Goal: Transaction & Acquisition: Obtain resource

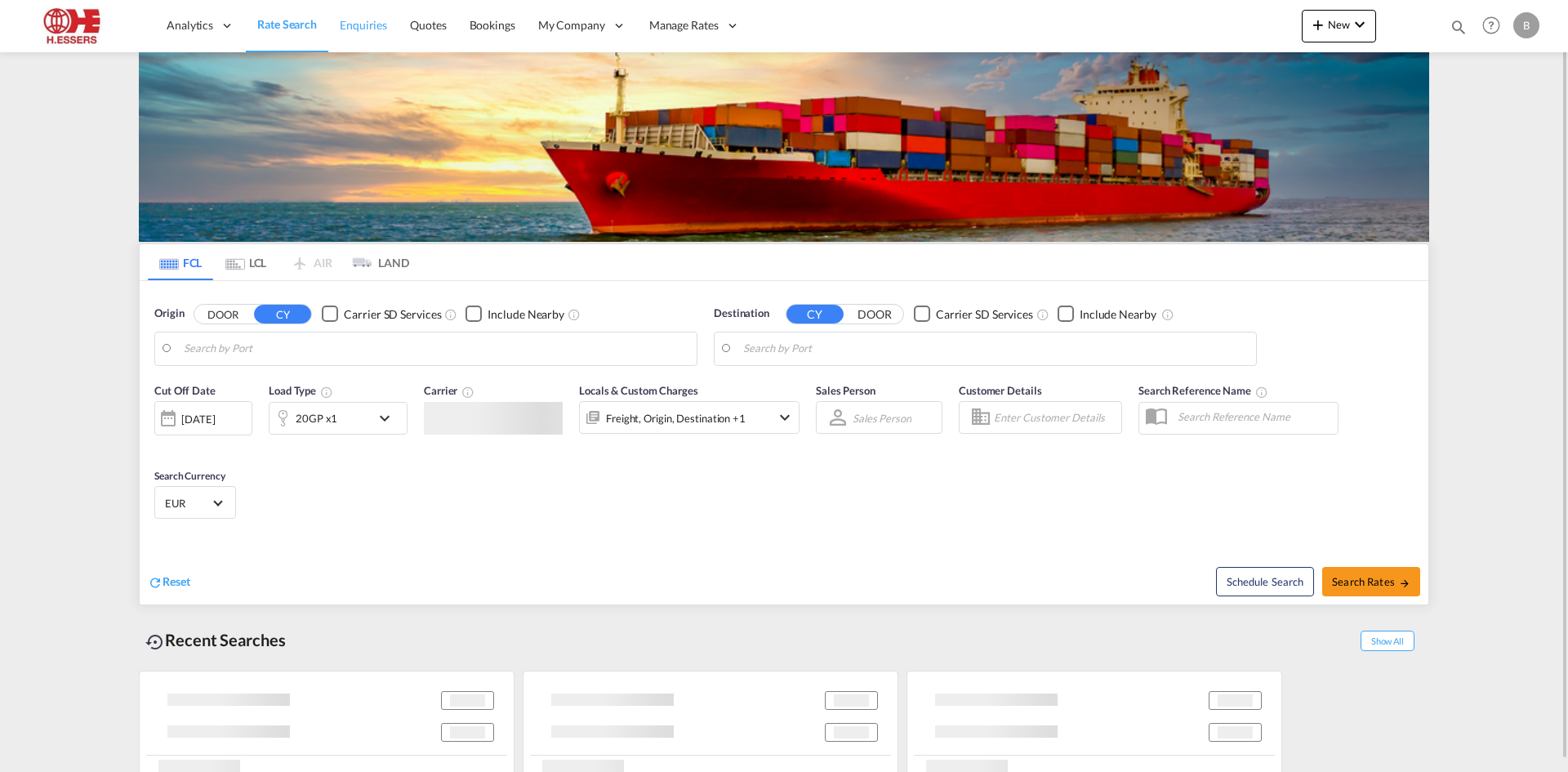
type input "[GEOGRAPHIC_DATA], BEANR"
type input "Aliaga, TRALI"
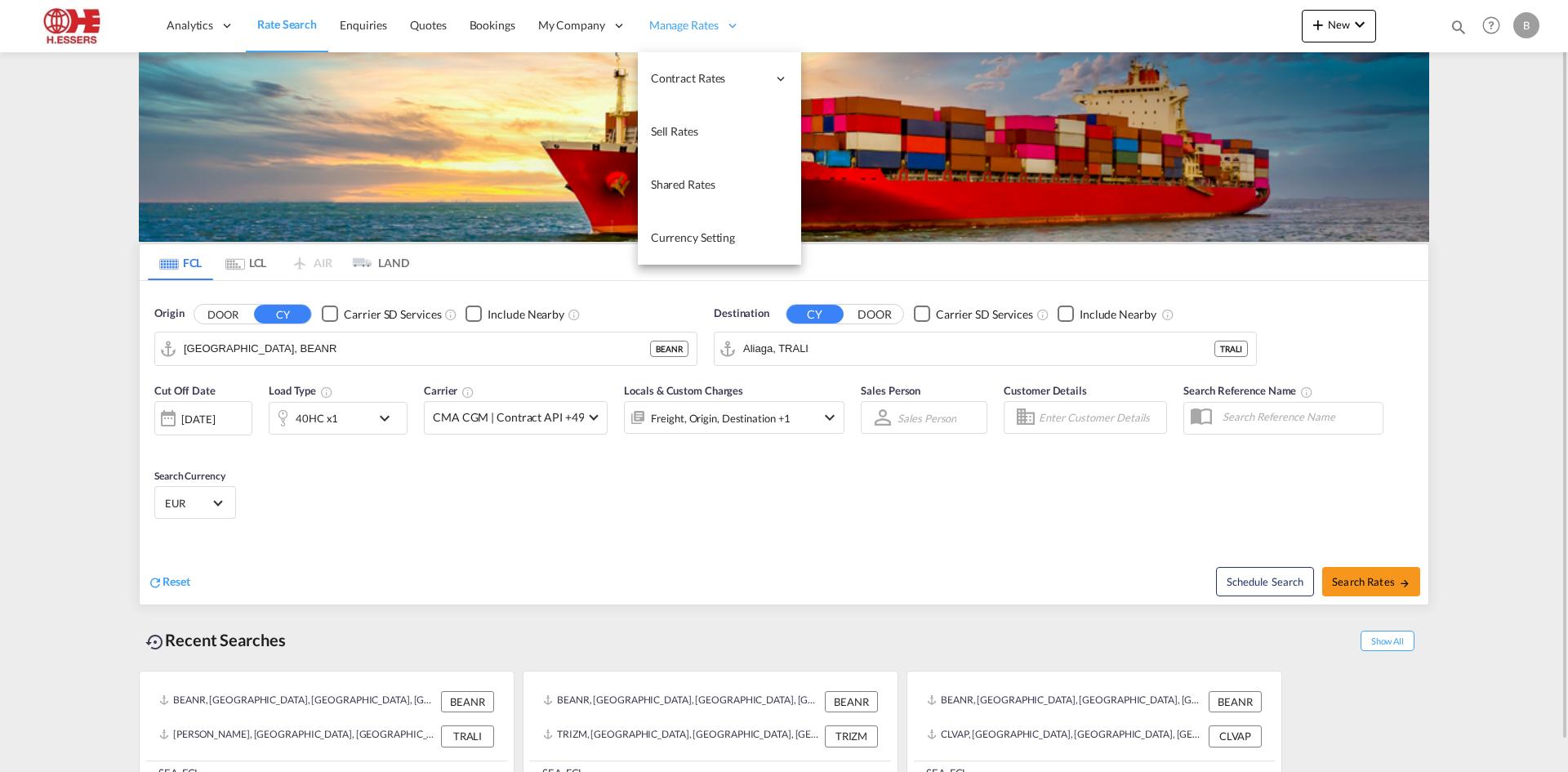
click at [716, 29] on div "Manage Rates" at bounding box center [694, 25] width 113 height 54
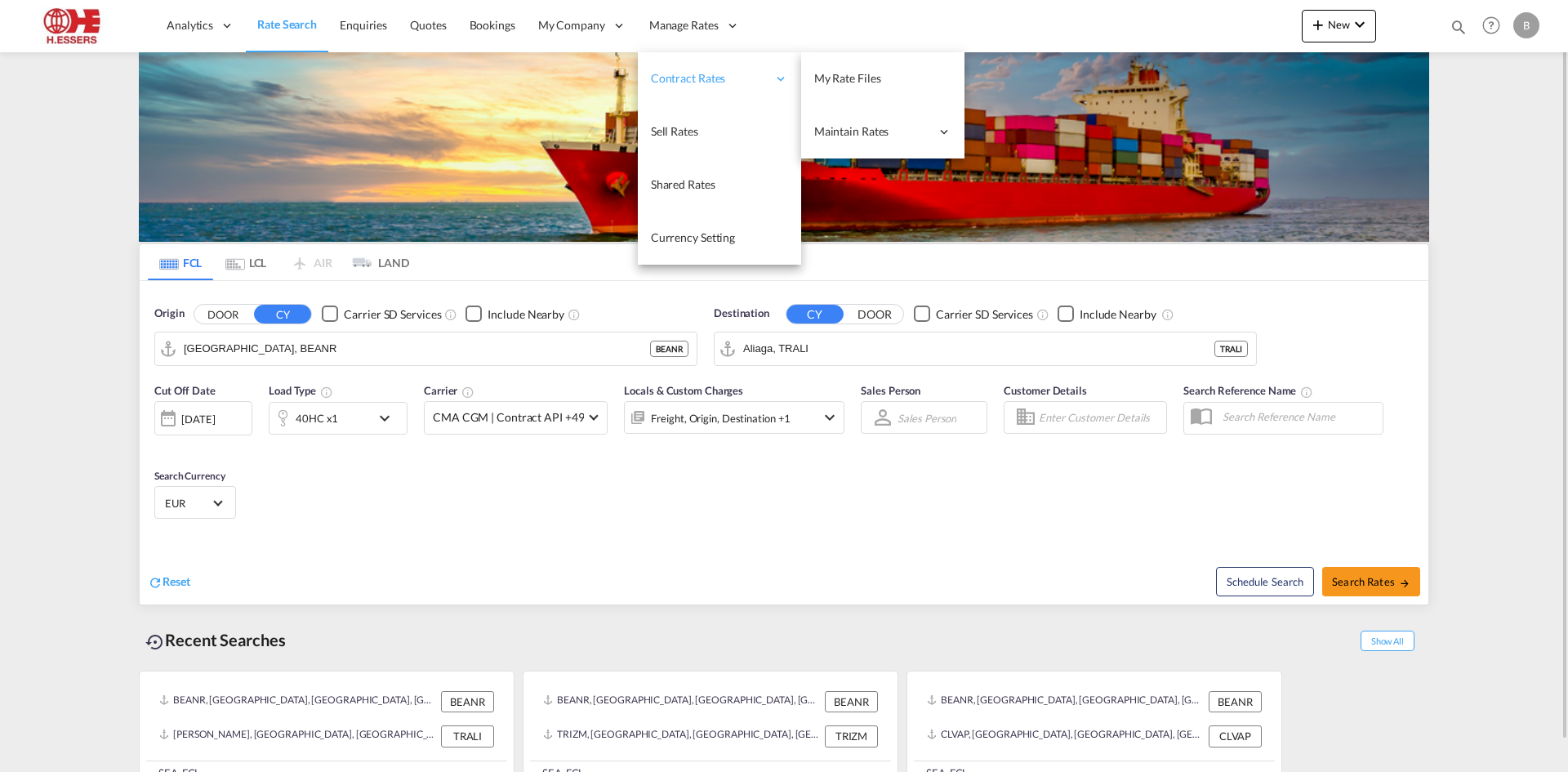
click at [702, 83] on span "Contract Rates" at bounding box center [709, 78] width 116 height 17
click at [896, 85] on link "My Rate Files" at bounding box center [883, 79] width 163 height 54
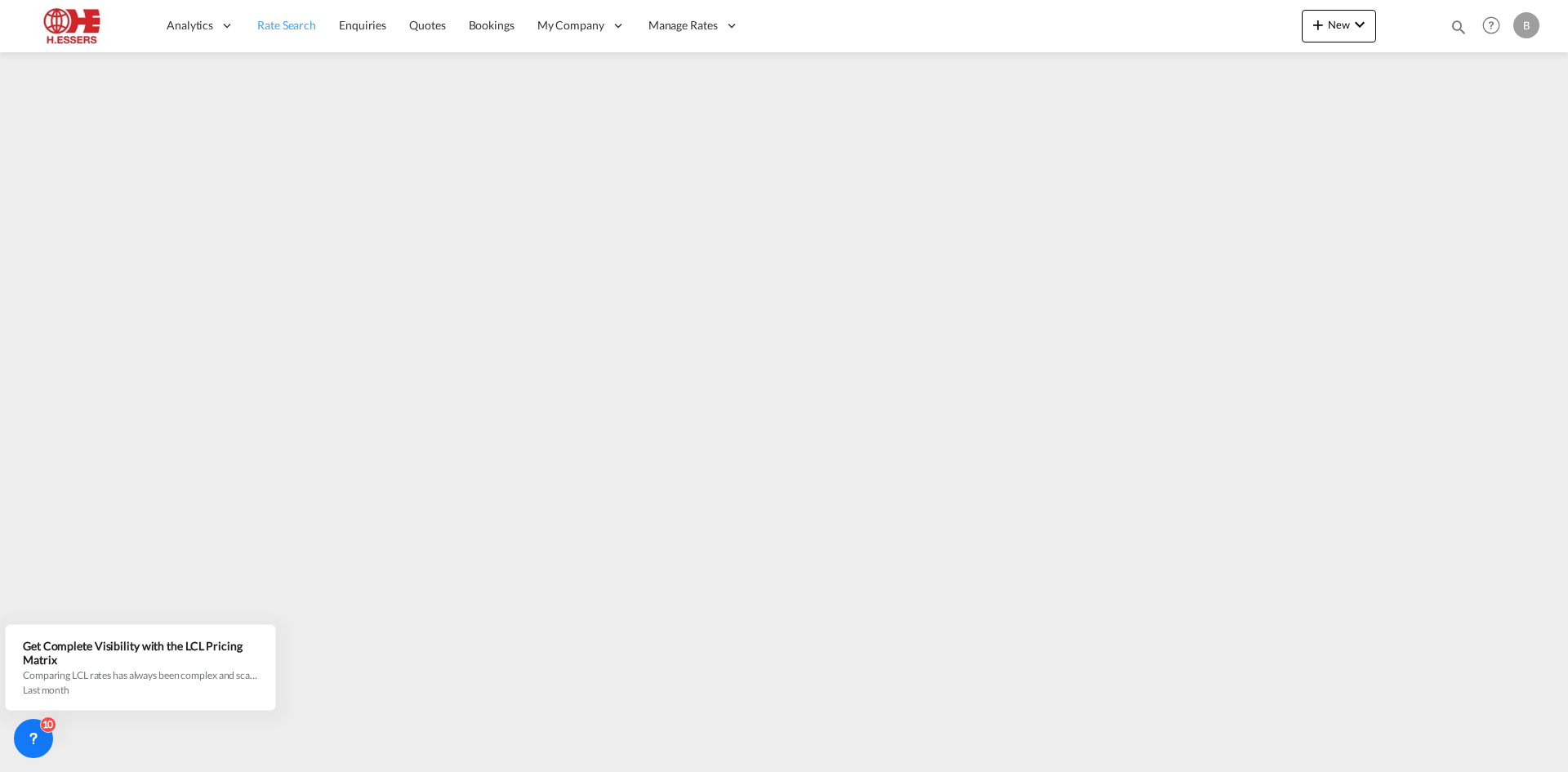
click at [294, 18] on span "Rate Search" at bounding box center [286, 25] width 59 height 17
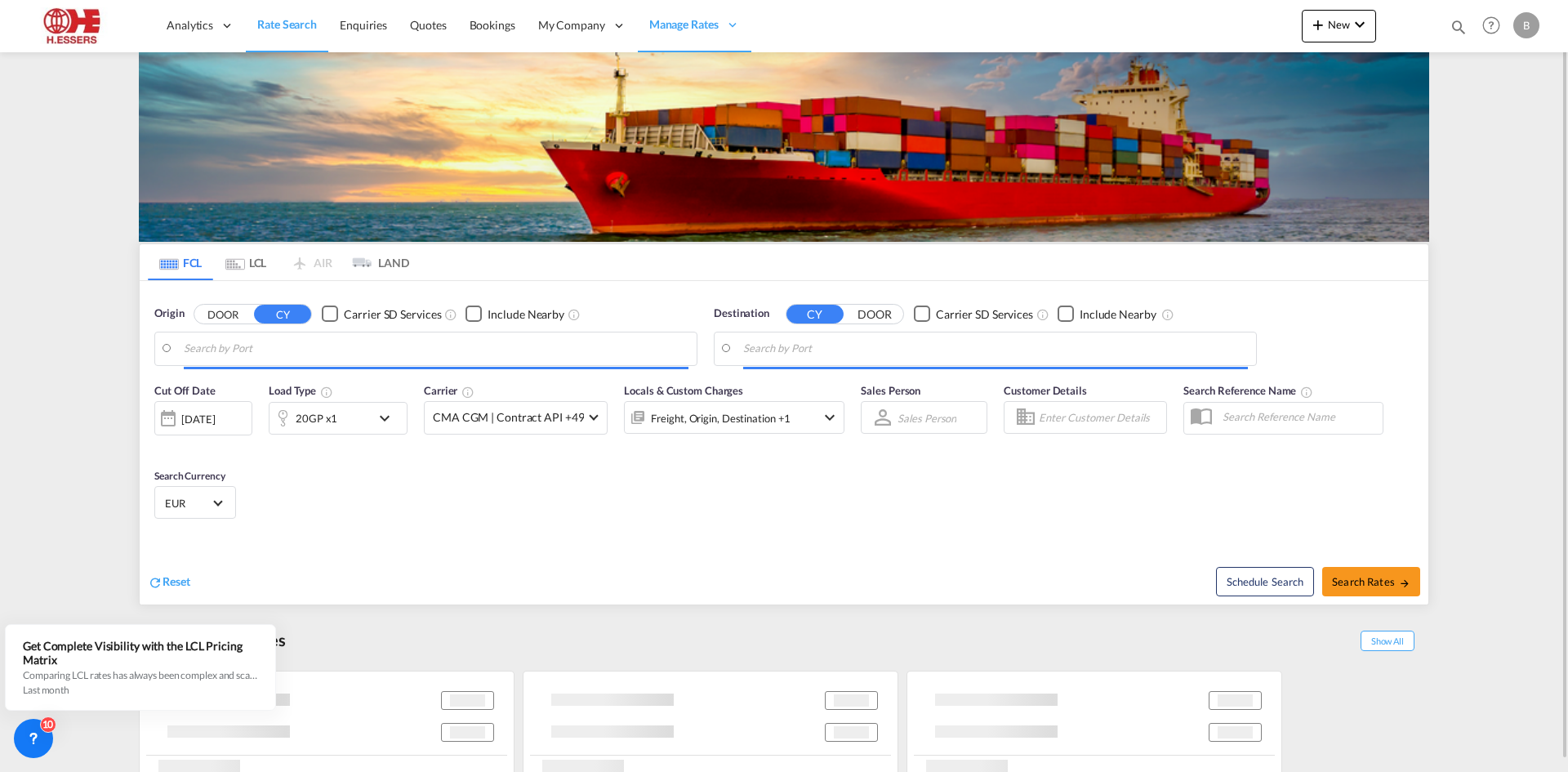
type input "[GEOGRAPHIC_DATA], BEANR"
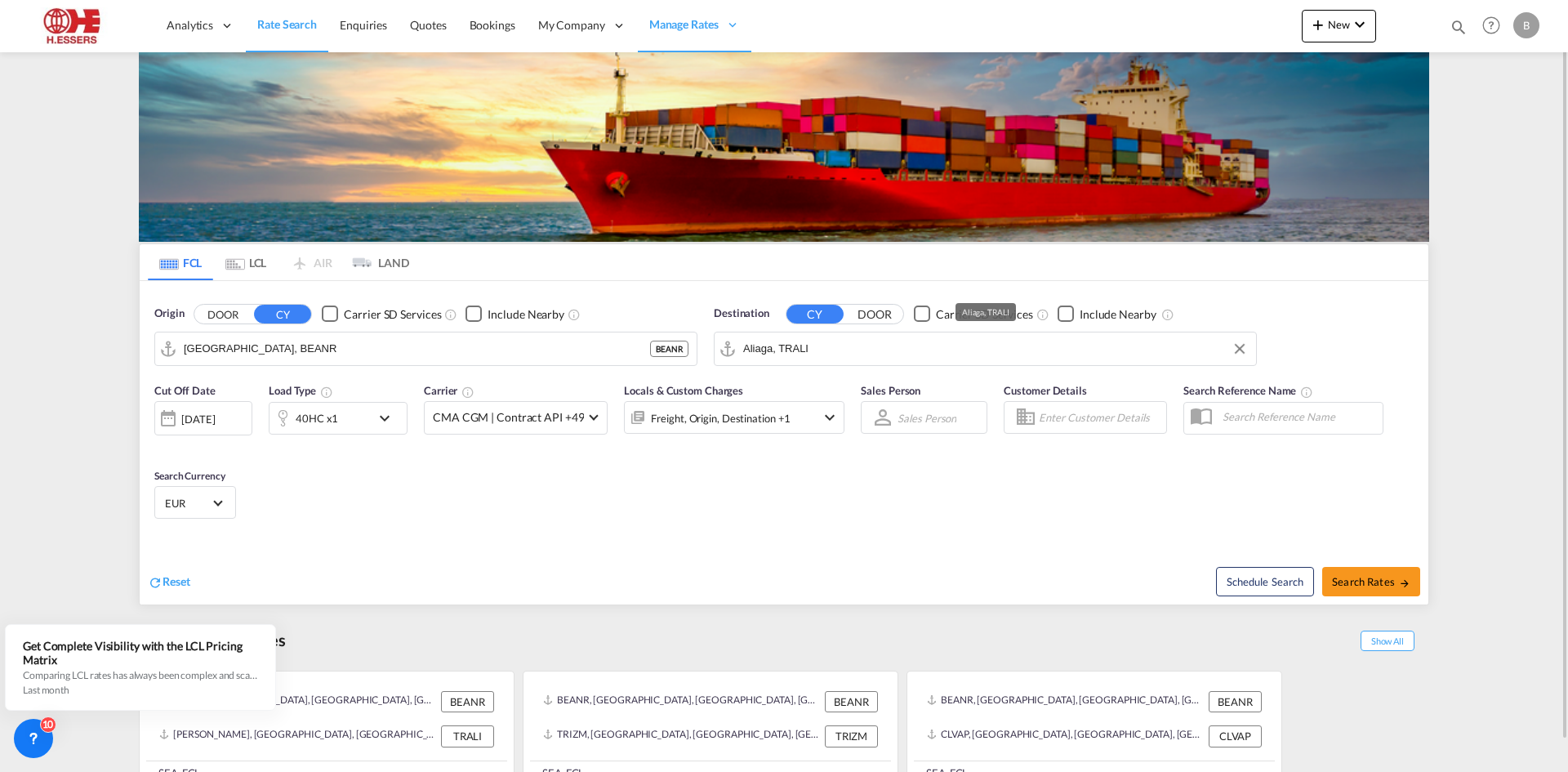
click at [824, 357] on input "Aliaga, TRALI" at bounding box center [996, 349] width 505 height 25
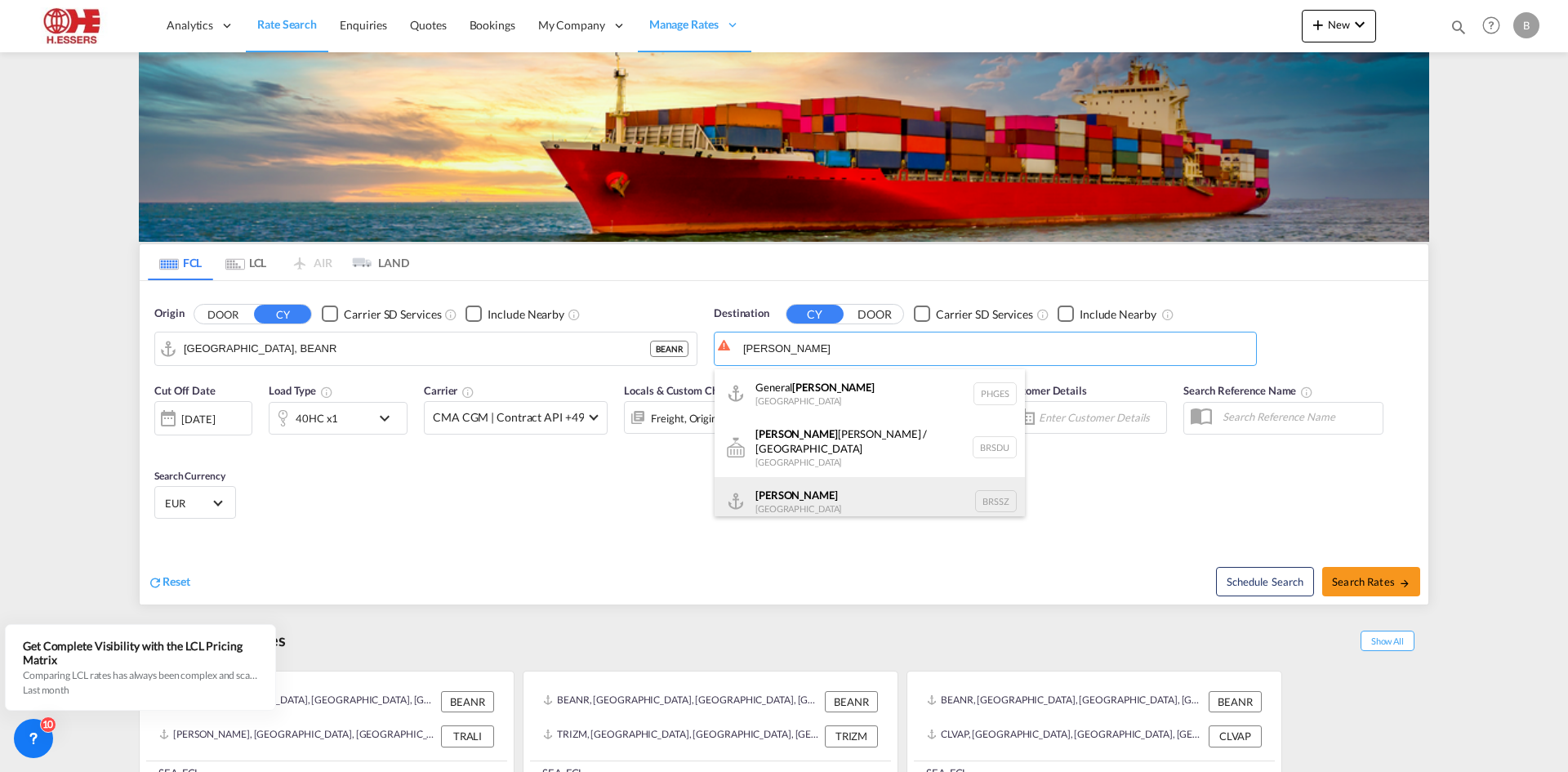
click at [811, 494] on div "Santos Brazil BRSSZ" at bounding box center [870, 502] width 310 height 49
type input "Santos, BRSSZ"
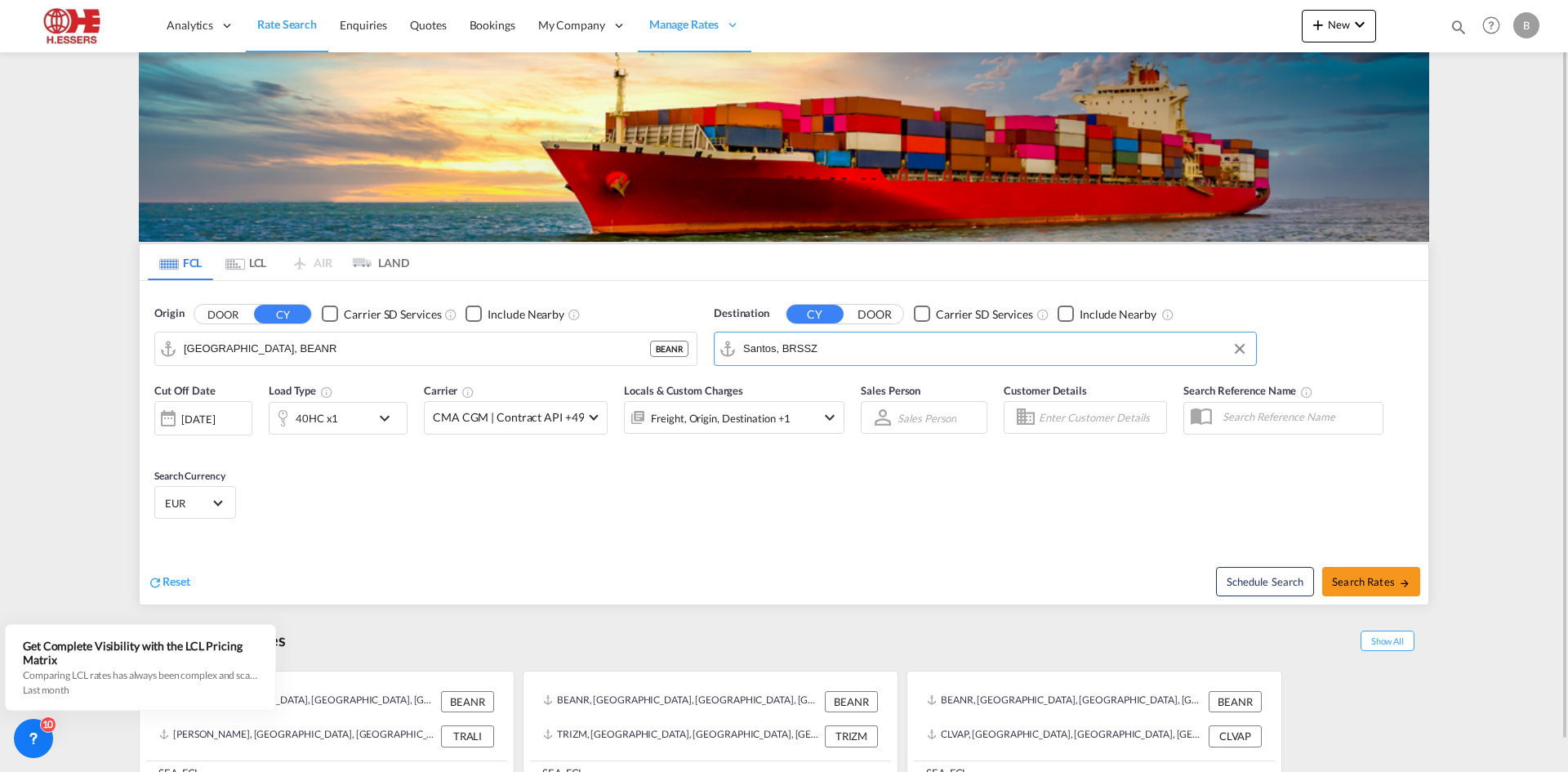
click at [1058, 411] on input "Enter Customer Details" at bounding box center [1101, 418] width 123 height 25
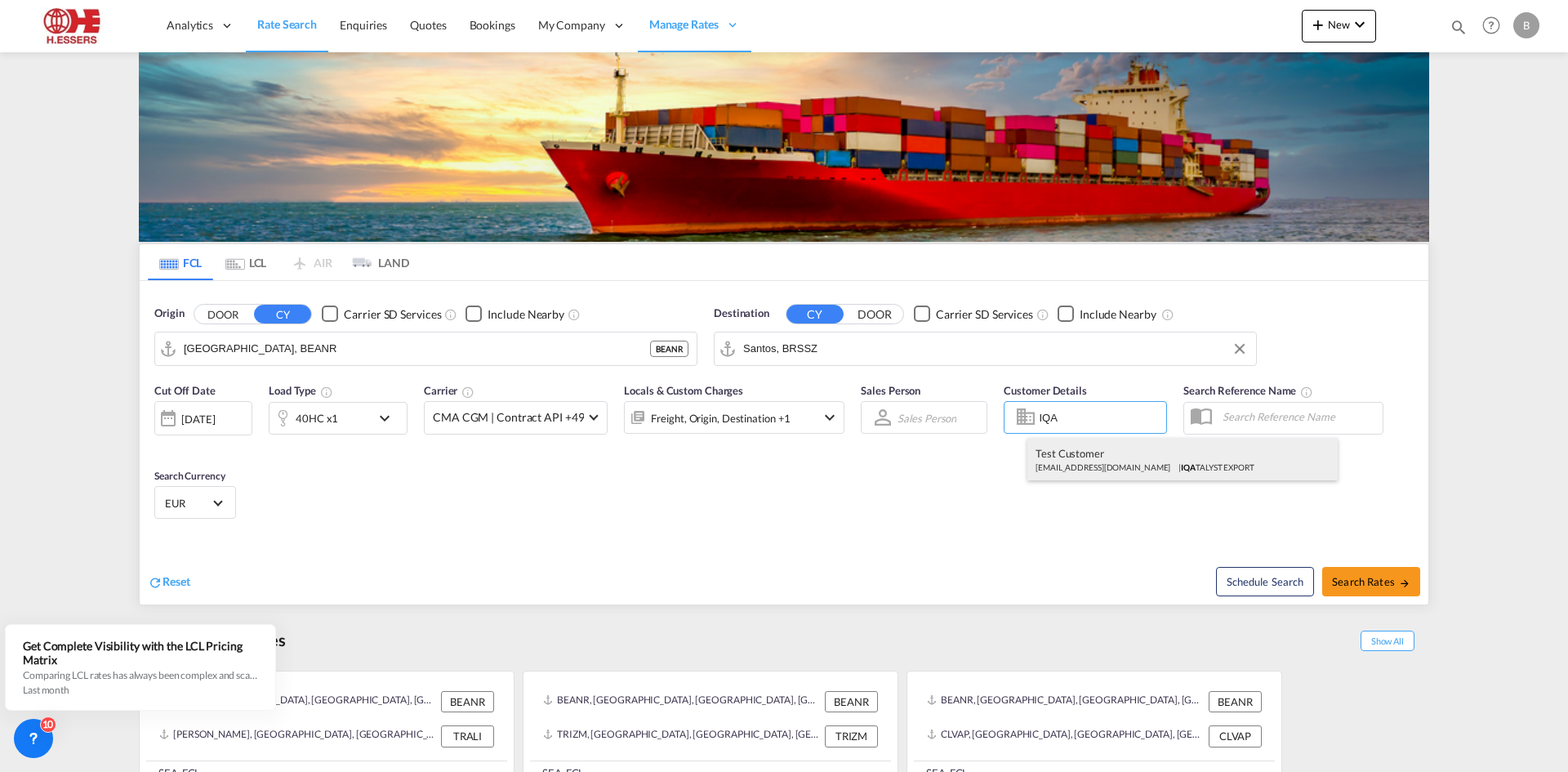
click at [1066, 448] on div "Test Customer [EMAIL_ADDRESS][DOMAIN_NAME] | IQA TALYST EXPORT" at bounding box center [1183, 459] width 310 height 42
type input "IQATALYST EXPORT, Test Customer, [EMAIL_ADDRESS][DOMAIN_NAME]"
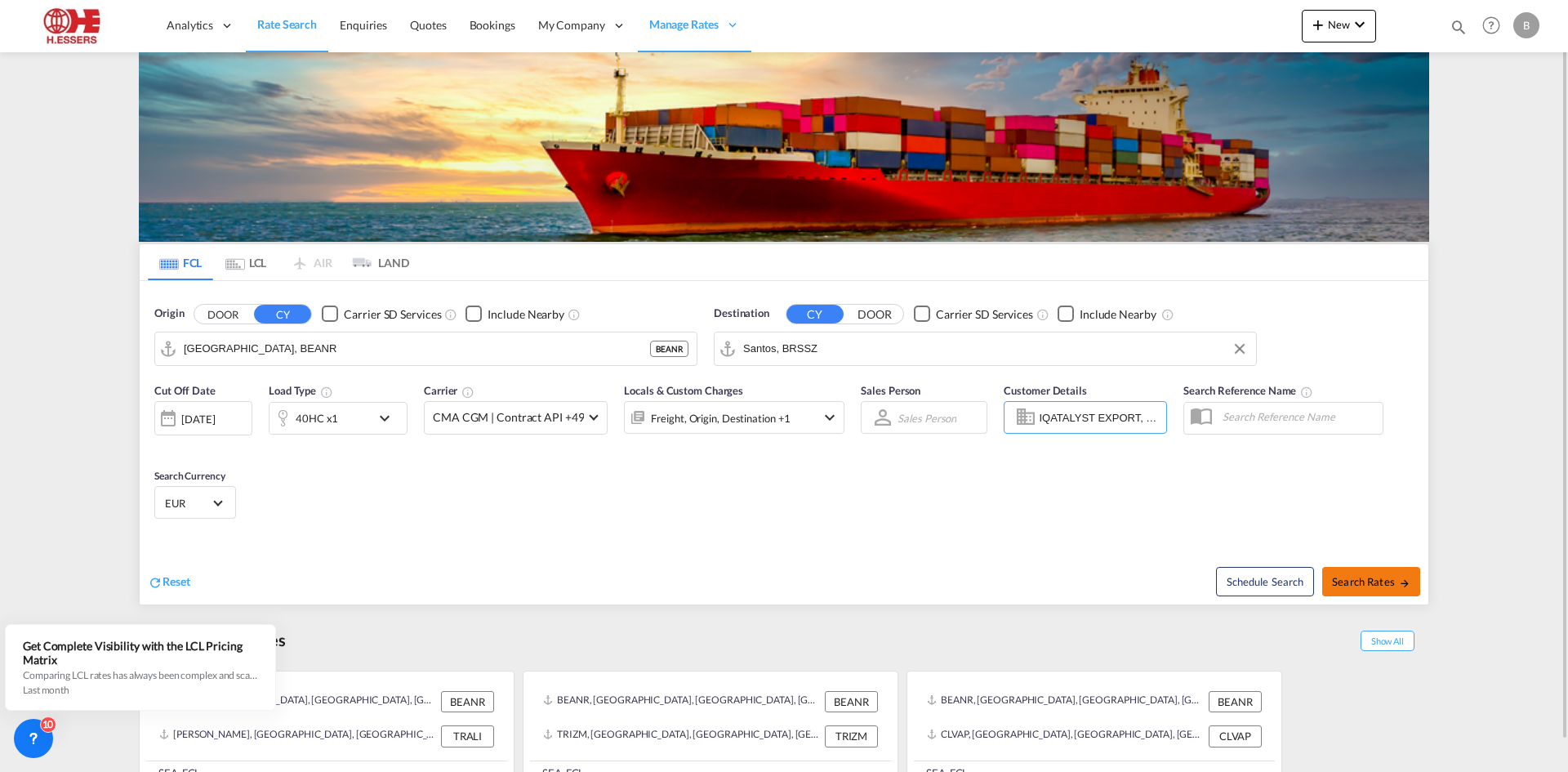
click at [1384, 587] on span "Search Rates" at bounding box center [1371, 582] width 78 height 13
type input "BEANR to BRSSZ / 30 Sep 2025"
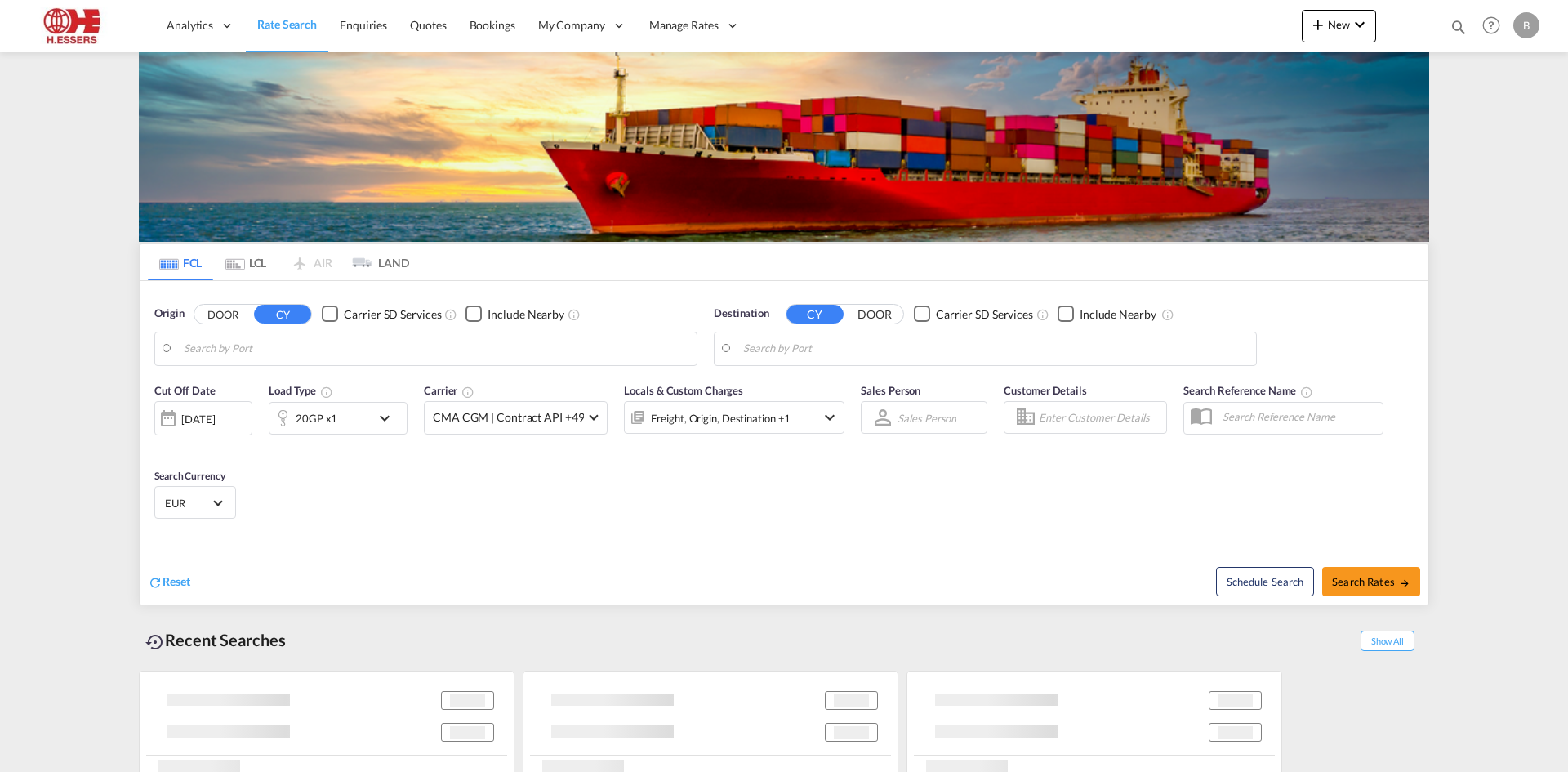
type input "[GEOGRAPHIC_DATA], BEANR"
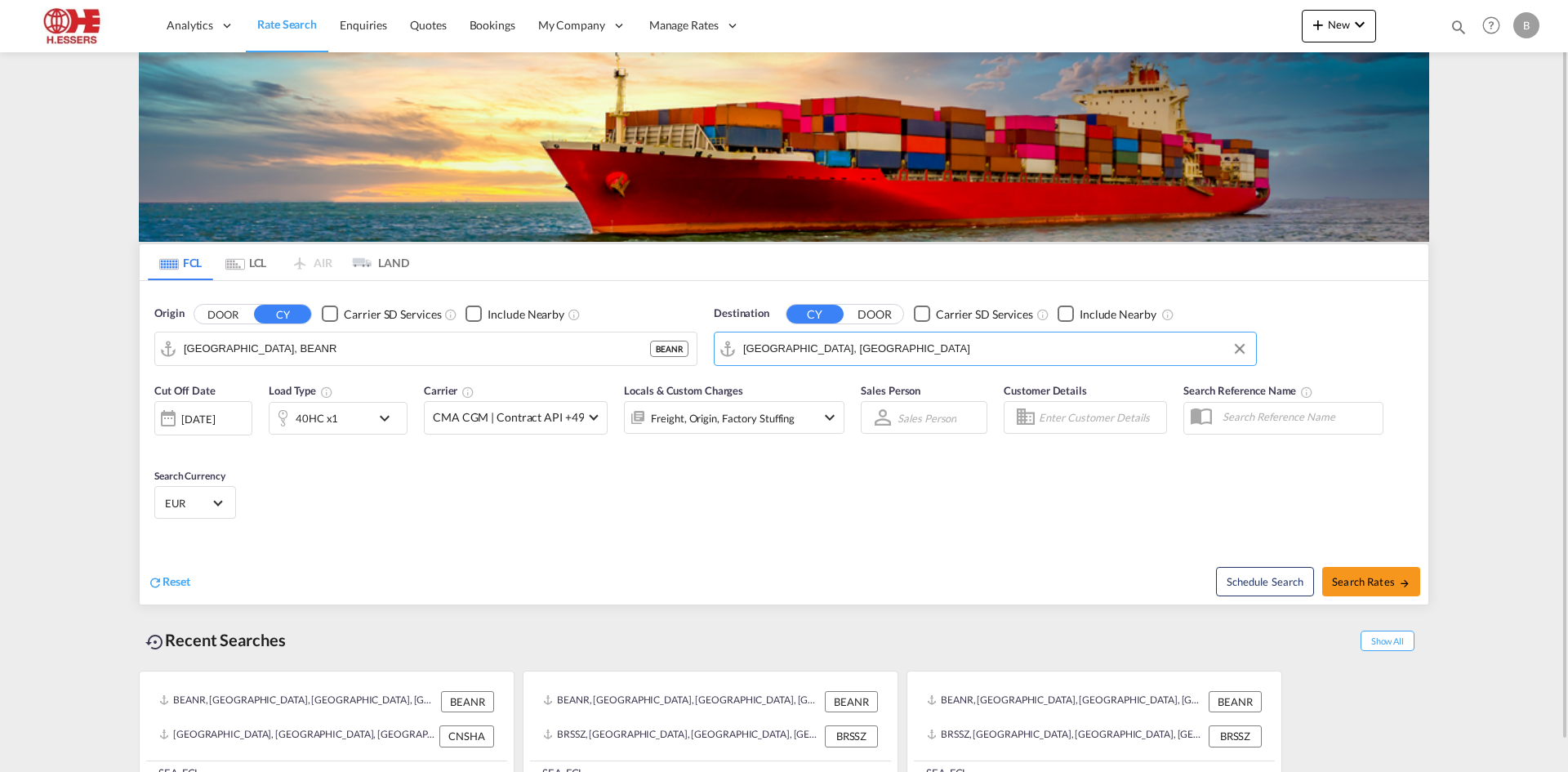
click at [847, 345] on input "[GEOGRAPHIC_DATA], [GEOGRAPHIC_DATA]" at bounding box center [996, 349] width 505 height 25
click at [881, 390] on div "Qingdao Pt [GEOGRAPHIC_DATA] CNQDG" at bounding box center [870, 394] width 310 height 49
type input "Qingdao Pt, CNQDG"
click at [1042, 420] on input "Enter Customer Details" at bounding box center [1101, 418] width 123 height 25
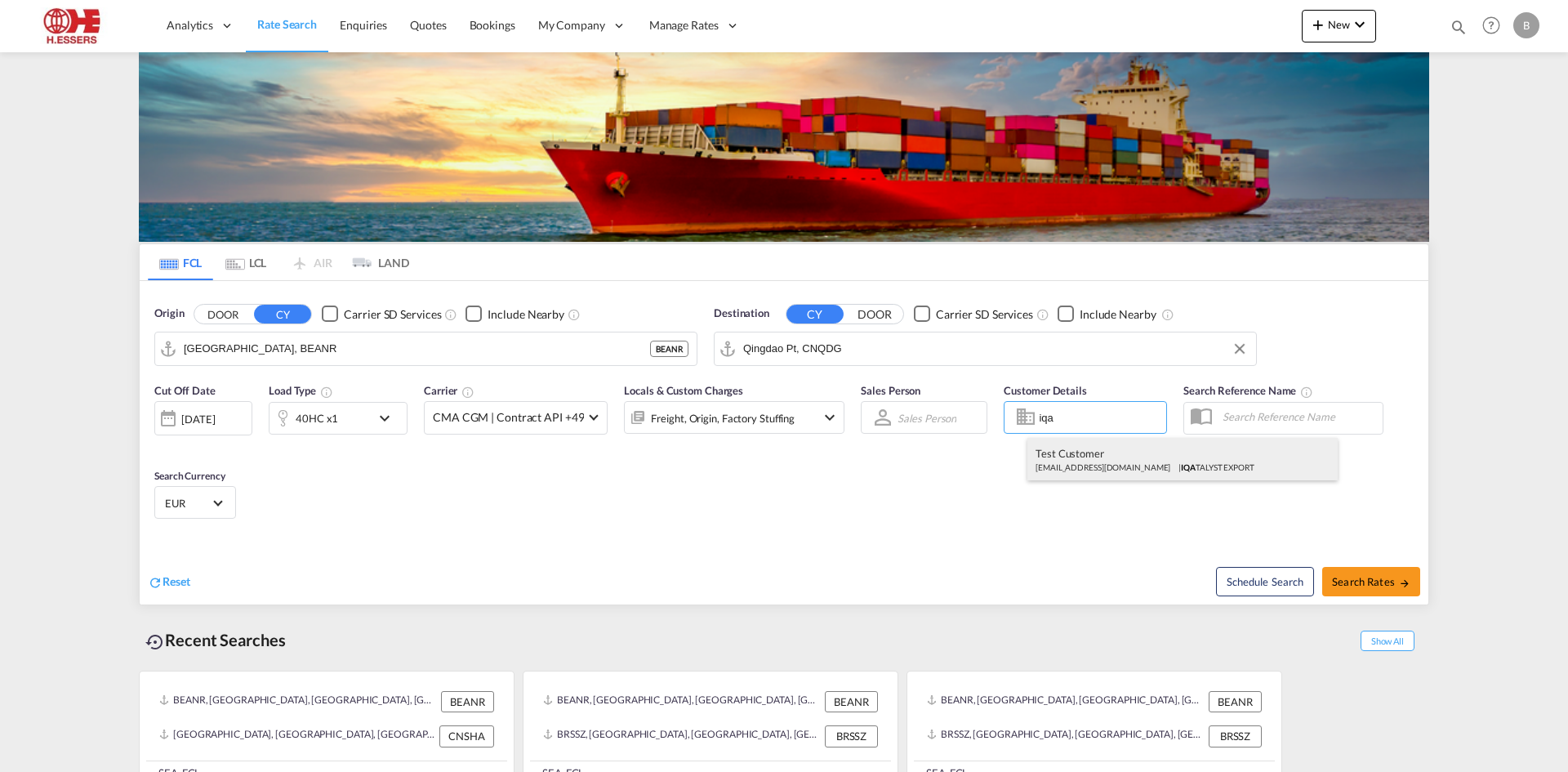
click at [1094, 470] on div "Test Customer [EMAIL_ADDRESS][DOMAIN_NAME] | IQA TALYST EXPORT" at bounding box center [1183, 459] width 310 height 42
type input "IQATALYST EXPORT, Test Customer, [EMAIL_ADDRESS][DOMAIN_NAME]"
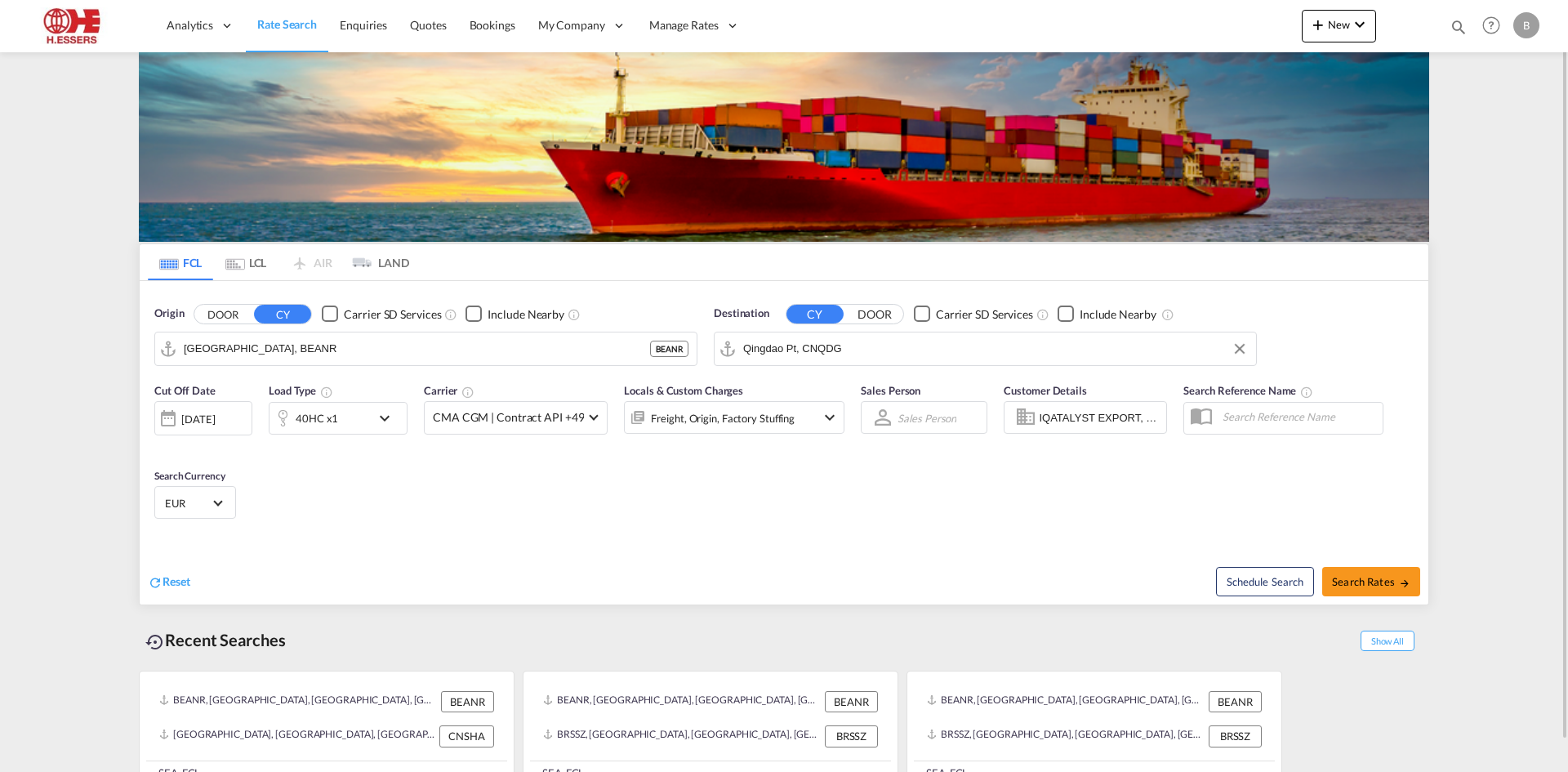
click at [194, 426] on div "[DATE]" at bounding box center [198, 418] width 33 height 15
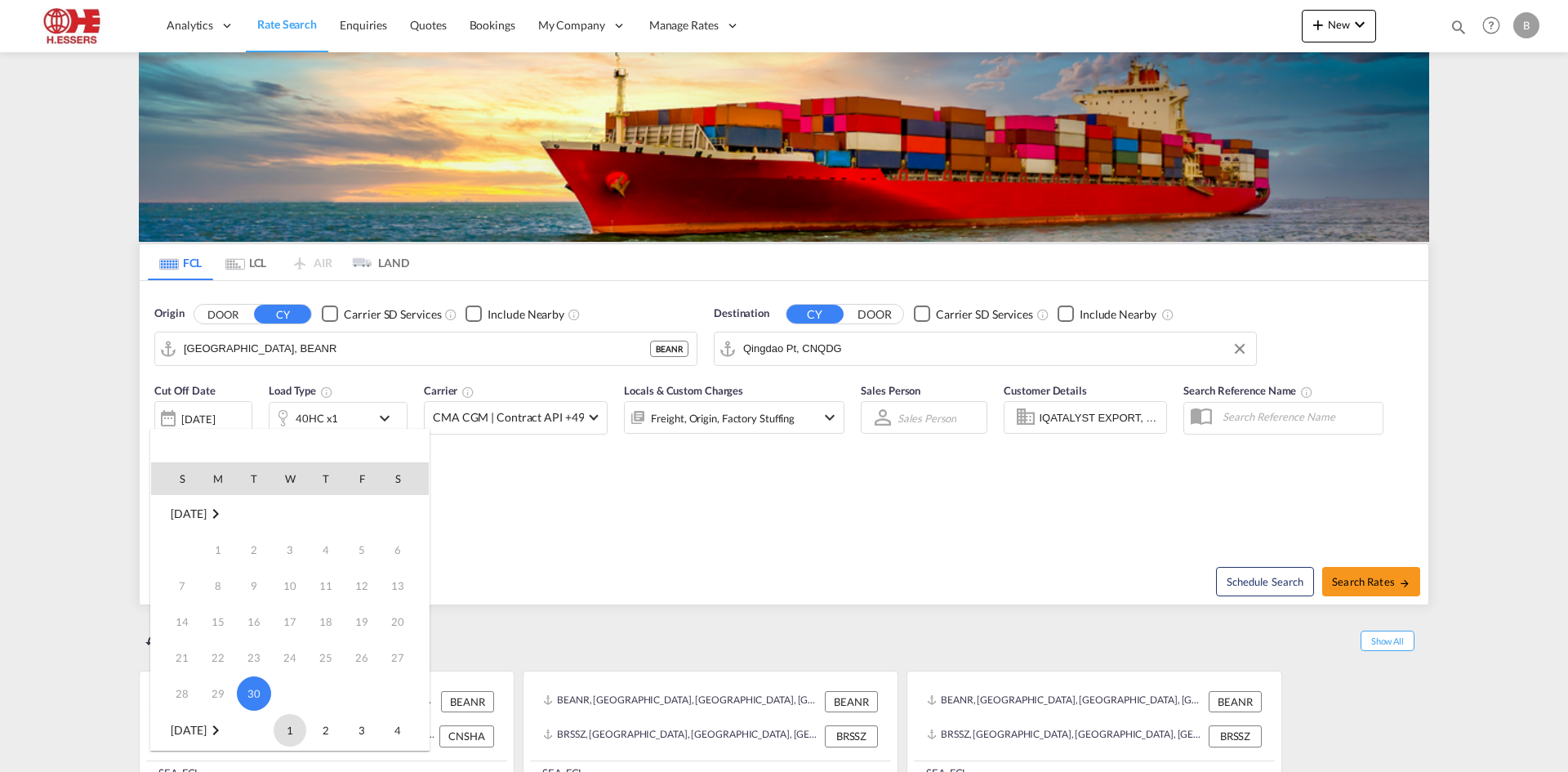
scroll to position [82, 0]
click at [289, 647] on span "1" at bounding box center [289, 648] width 32 height 32
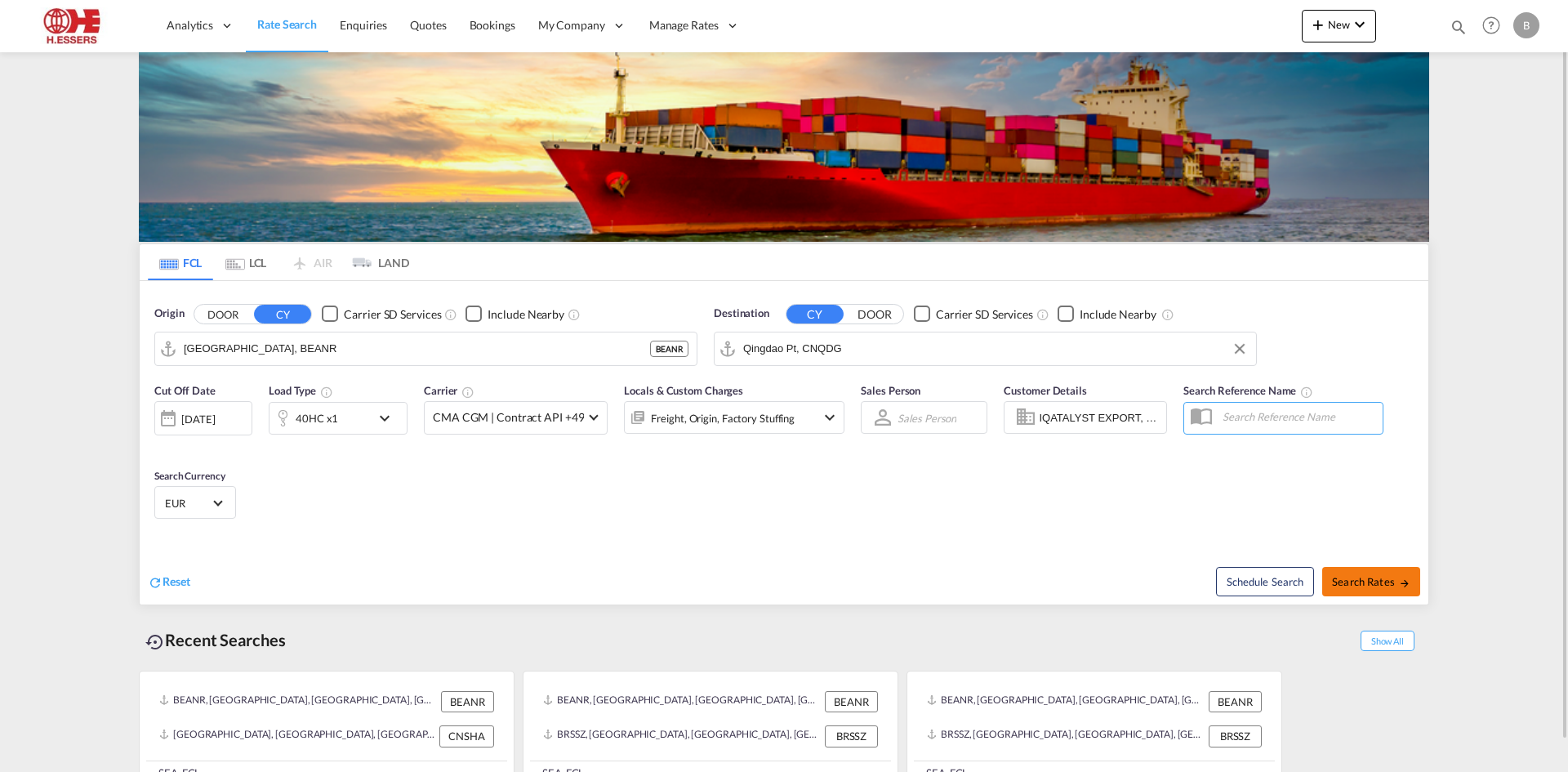
click at [1351, 582] on span "Search Rates" at bounding box center [1371, 582] width 78 height 13
type input "BEANR to CNQDG / [DATE]"
